Goal: Transaction & Acquisition: Purchase product/service

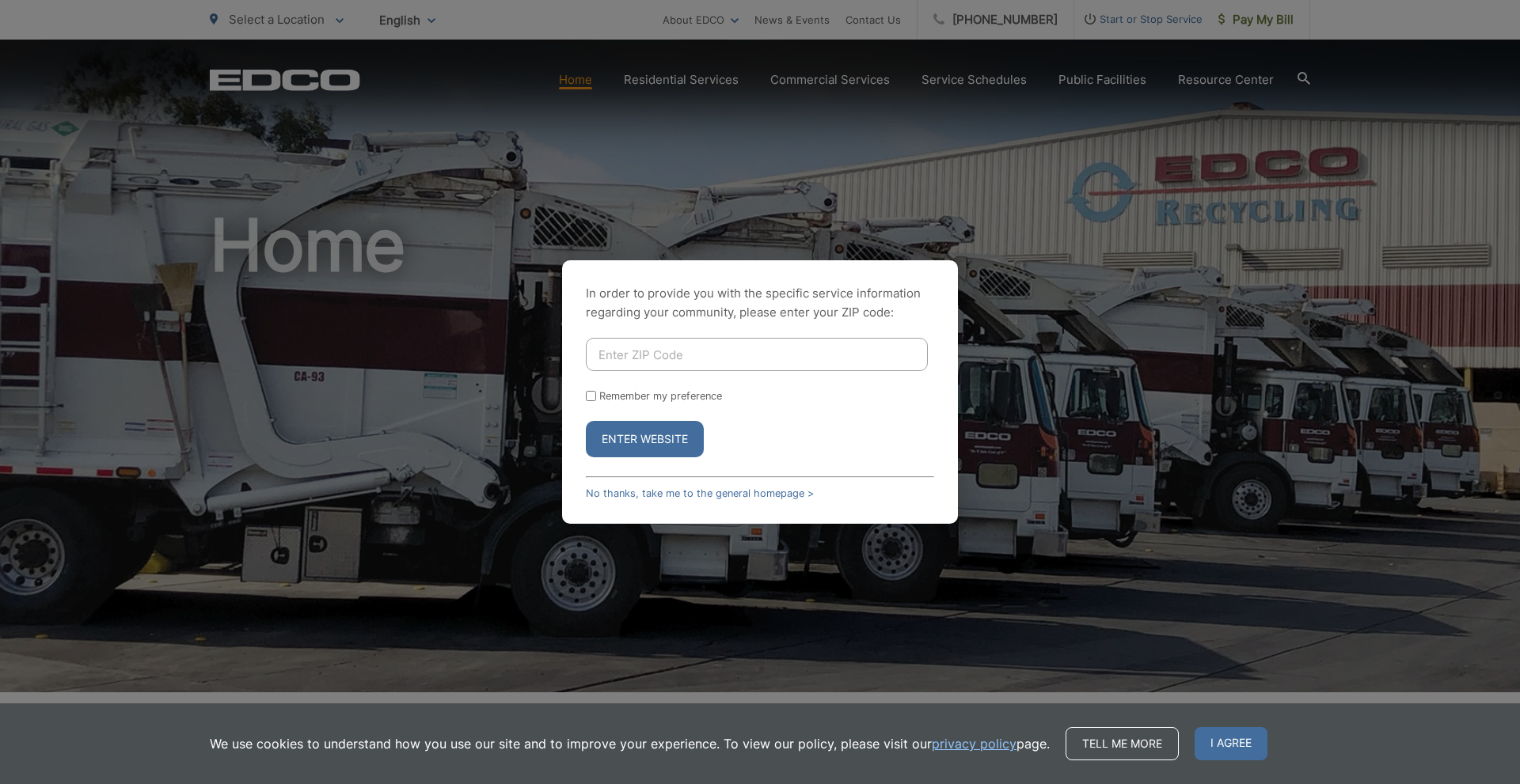
click at [653, 357] on input "Enter ZIP Code" at bounding box center [756, 354] width 342 height 33
type input "91977"
click at [673, 441] on button "Enter Website" at bounding box center [644, 439] width 118 height 36
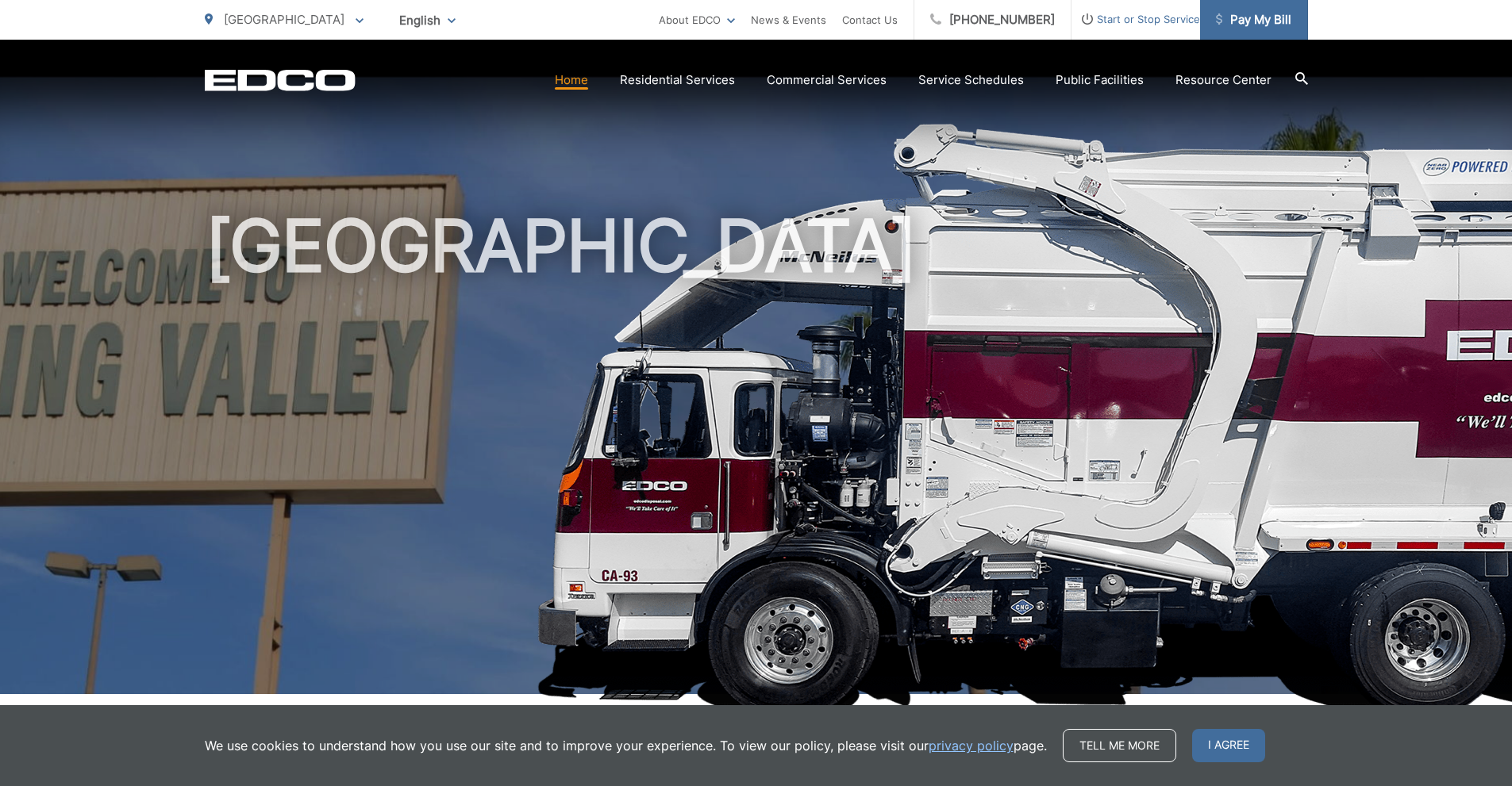
click at [1266, 20] on span "Pay My Bill" at bounding box center [1253, 20] width 75 height 19
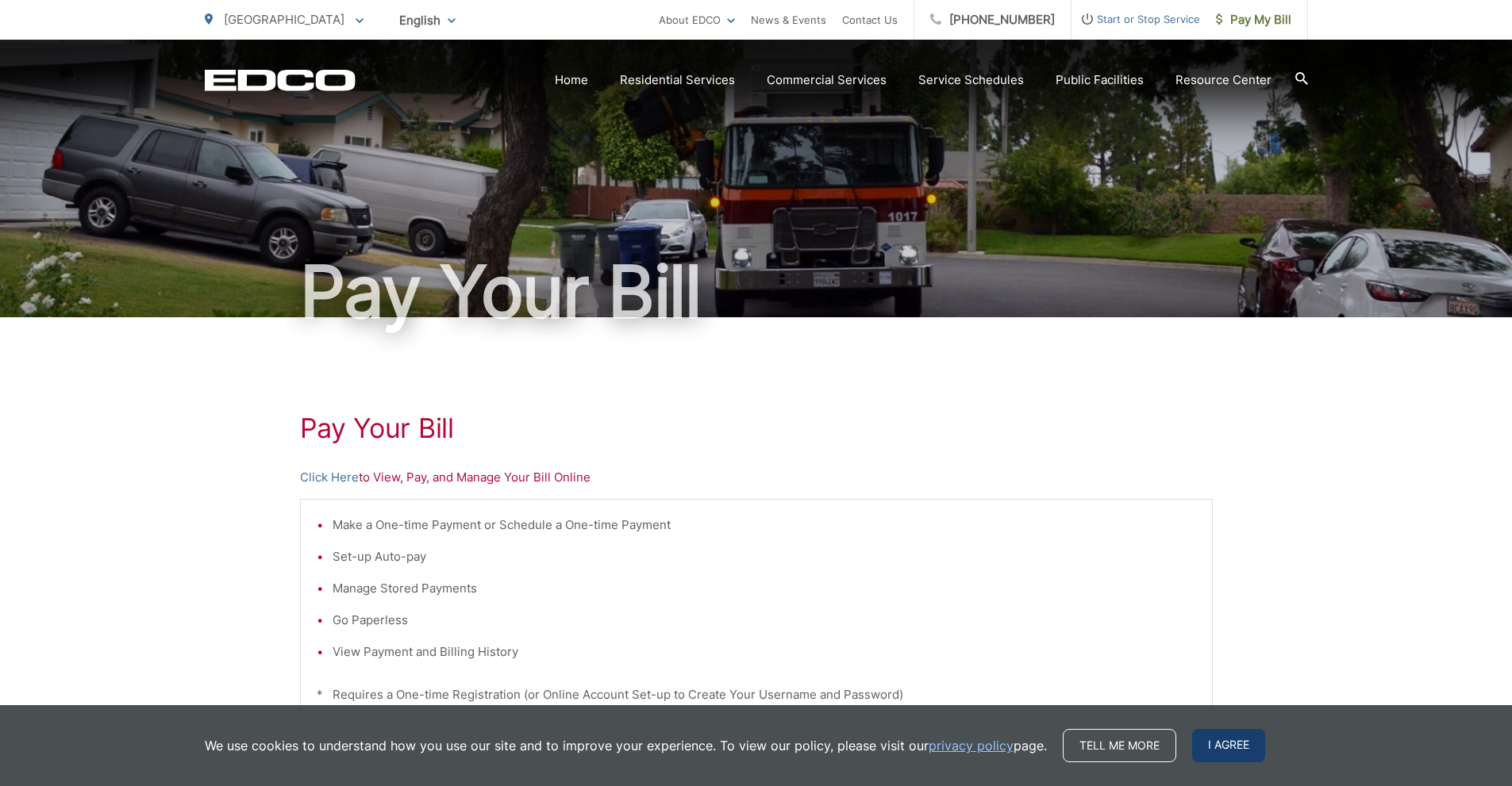
click at [1212, 745] on span "I agree" at bounding box center [1228, 746] width 73 height 33
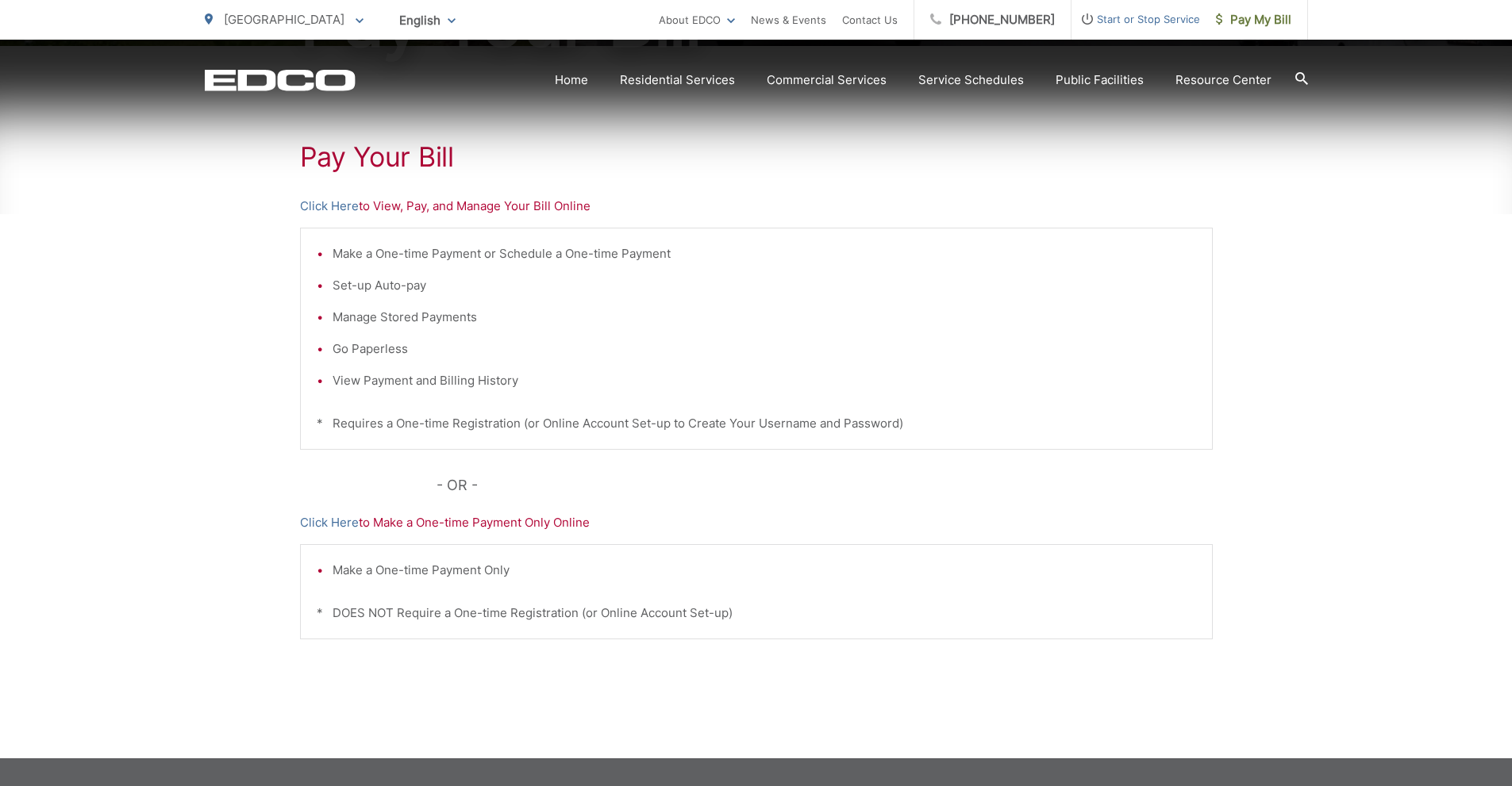
scroll to position [317, 0]
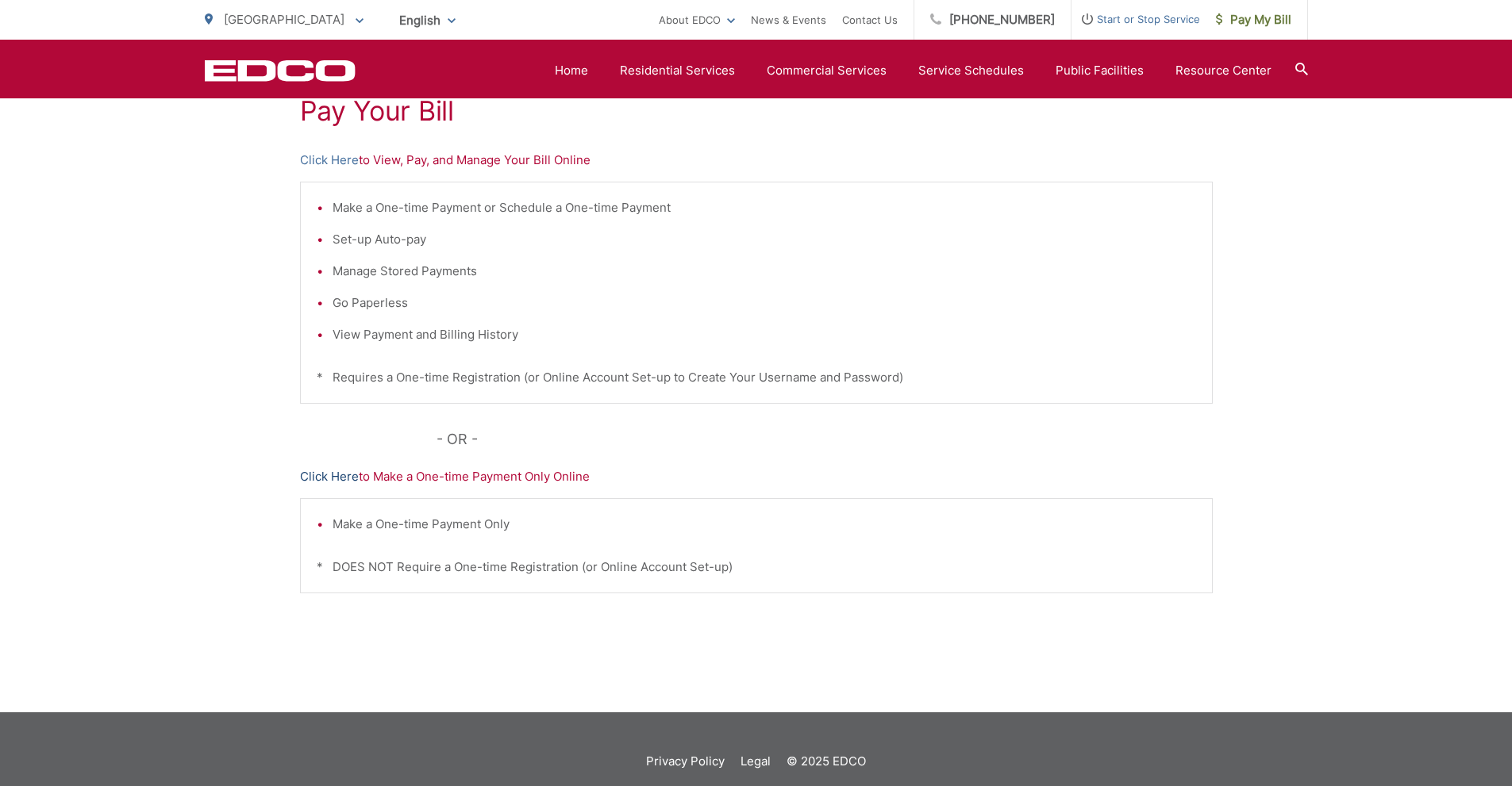
click at [338, 473] on link "Click Here" at bounding box center [328, 477] width 59 height 19
